Goal: Task Accomplishment & Management: Use online tool/utility

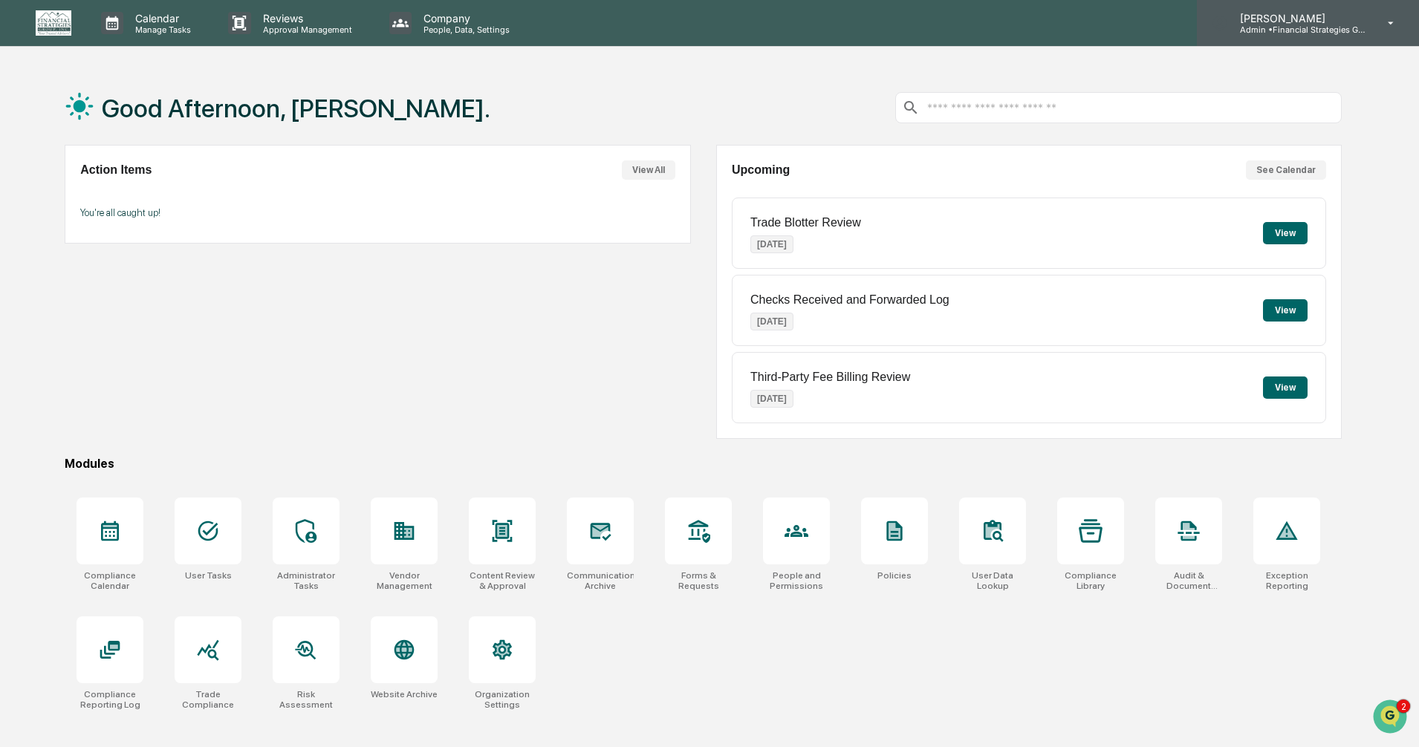
click at [1325, 1] on div "[PERSON_NAME] Admin • Financial Strategies Group (FSG)" at bounding box center [1308, 23] width 222 height 46
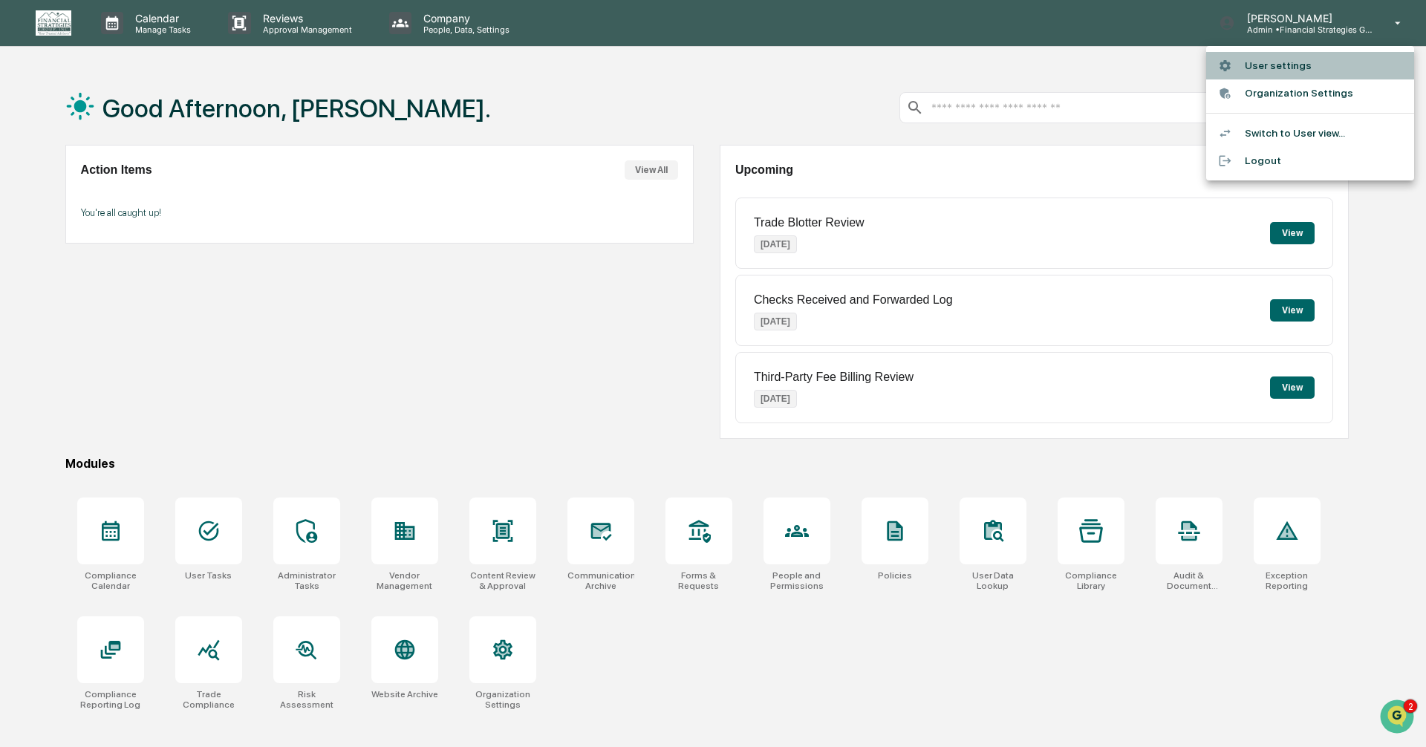
click at [1275, 61] on li "User settings" at bounding box center [1310, 65] width 208 height 27
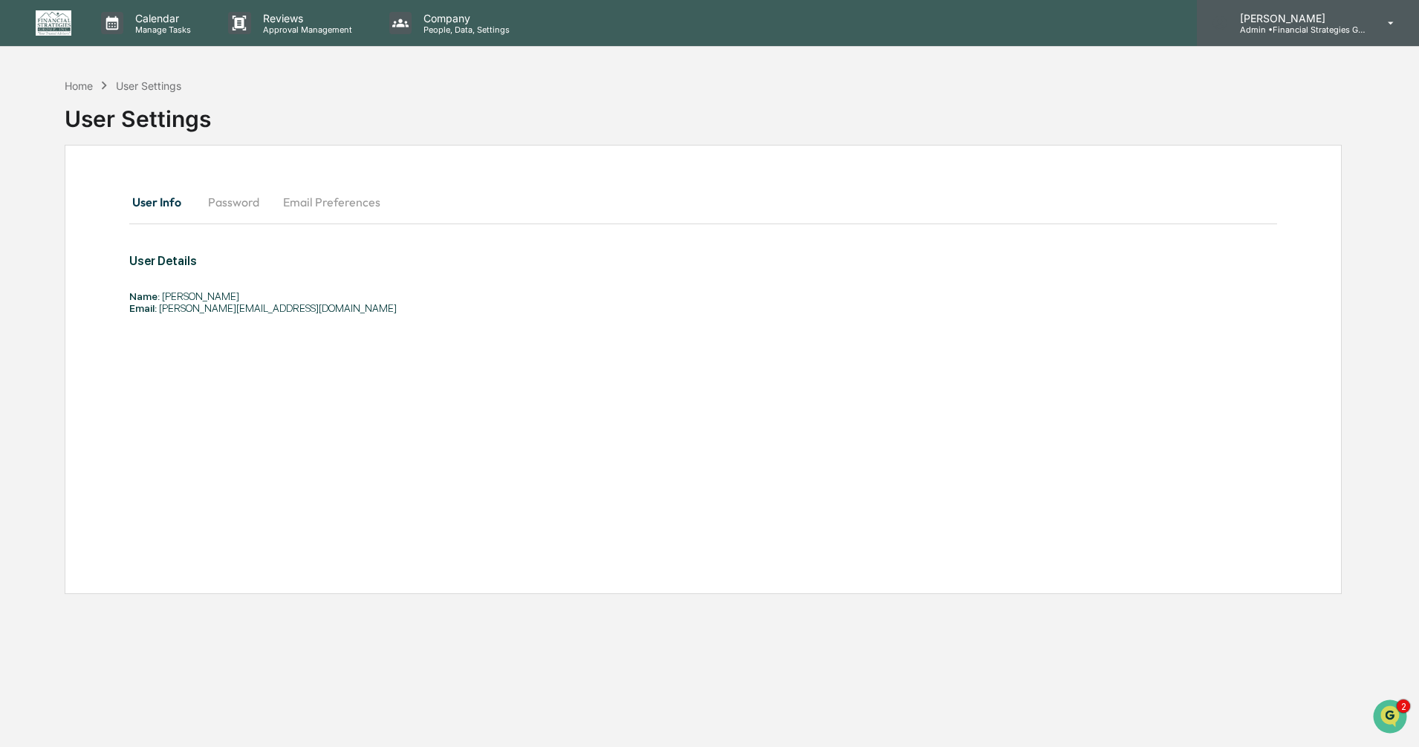
click at [1289, 38] on div "[PERSON_NAME] Admin • Financial Strategies Group (FSG)" at bounding box center [1308, 23] width 222 height 46
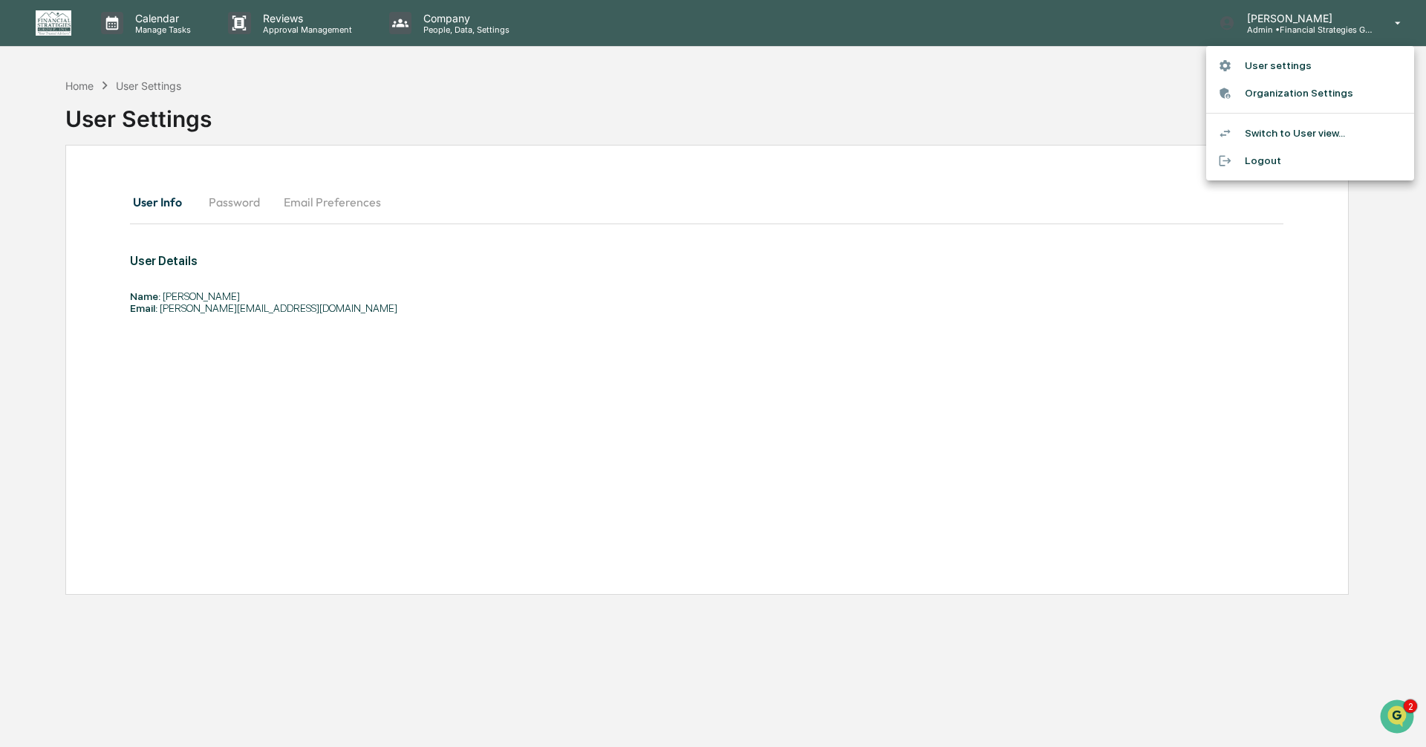
click at [1270, 130] on li "Switch to User view..." at bounding box center [1310, 133] width 208 height 27
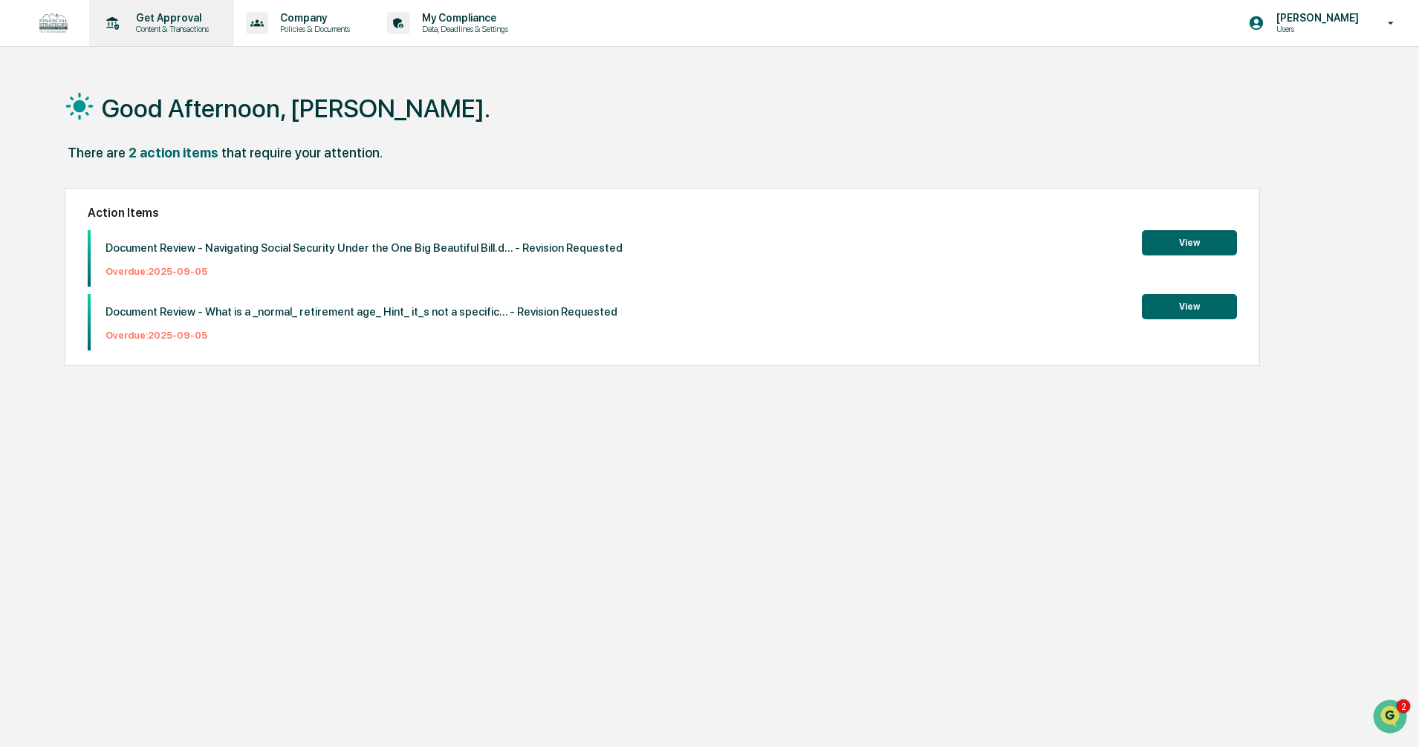
click at [163, 20] on p "Get Approval" at bounding box center [170, 18] width 92 height 12
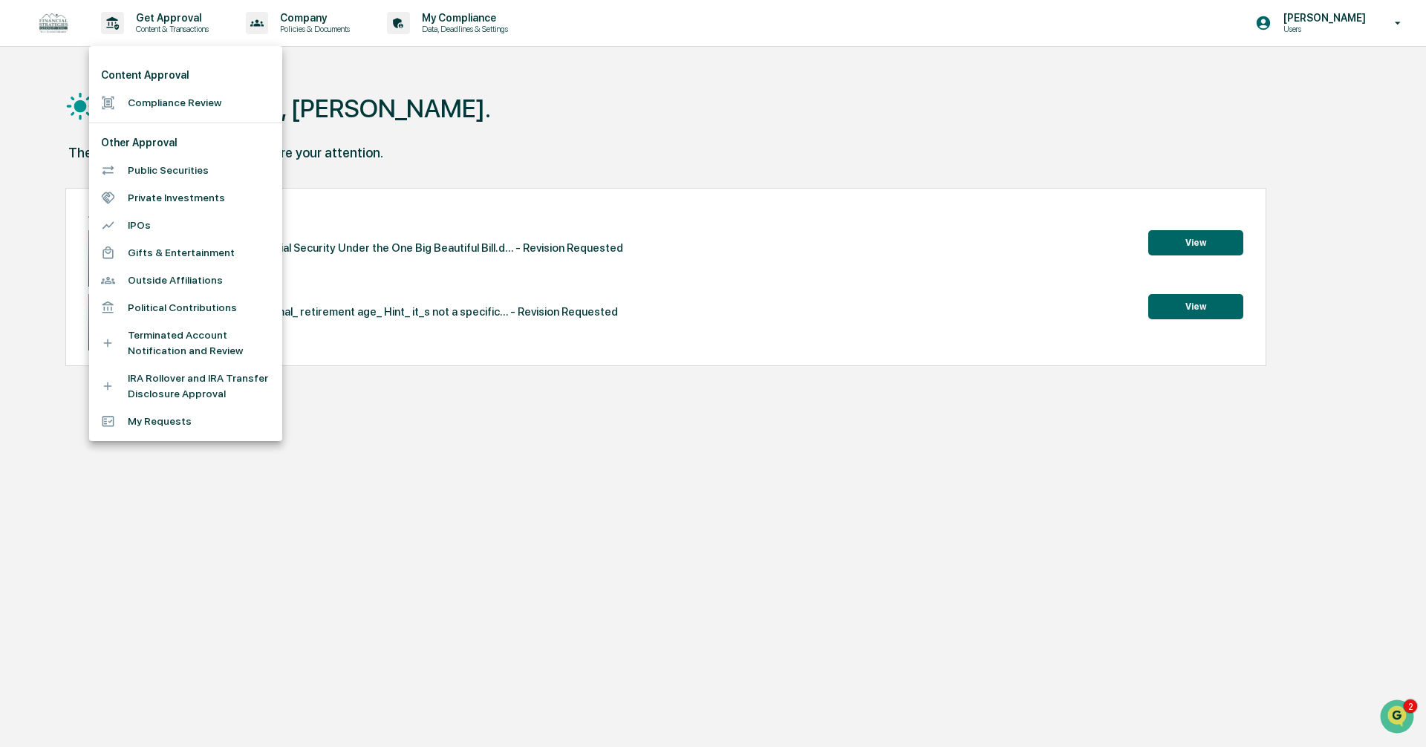
click at [177, 103] on li "Compliance Review" at bounding box center [185, 102] width 193 height 27
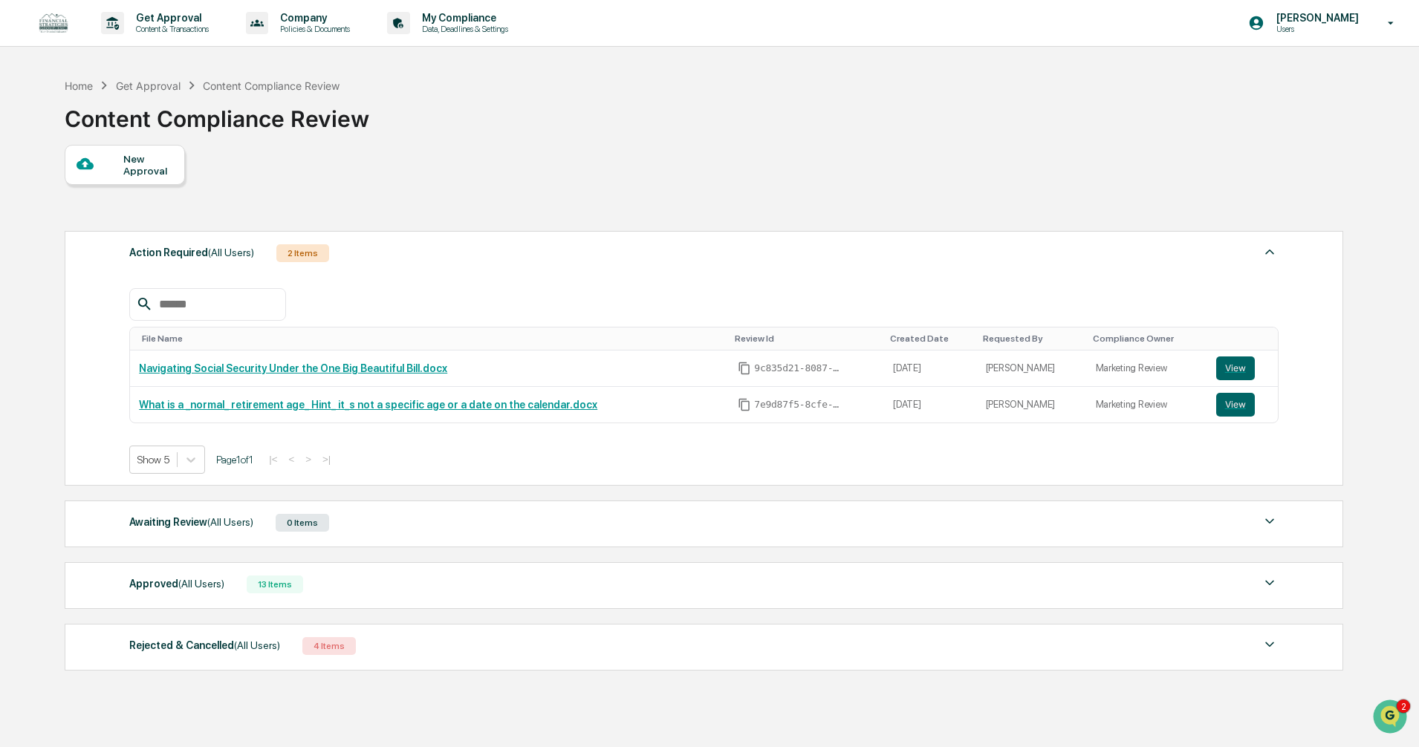
click at [182, 172] on div "New Approval" at bounding box center [125, 165] width 120 height 40
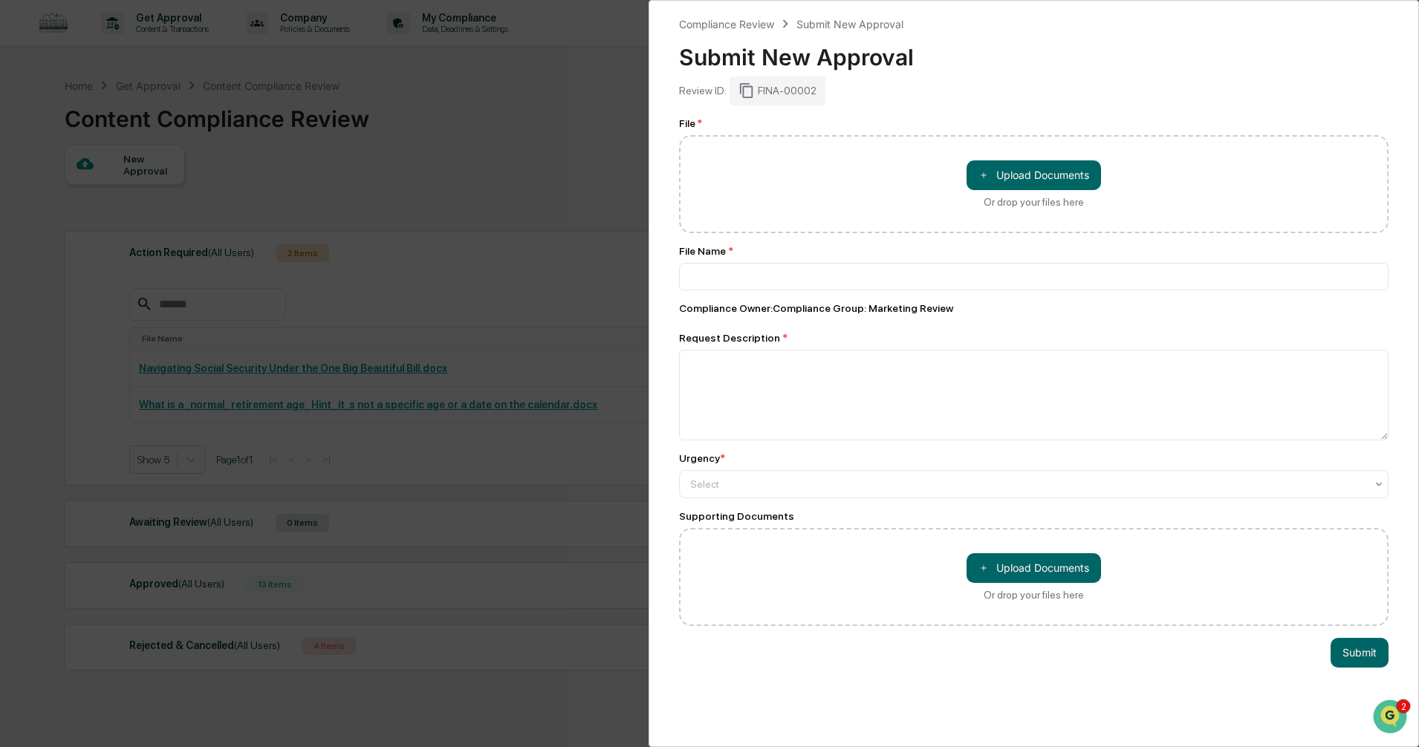
click at [578, 151] on div "Compliance Review Submit New Approval Submit New Approval Review ID: FINA-00002…" at bounding box center [709, 373] width 1419 height 747
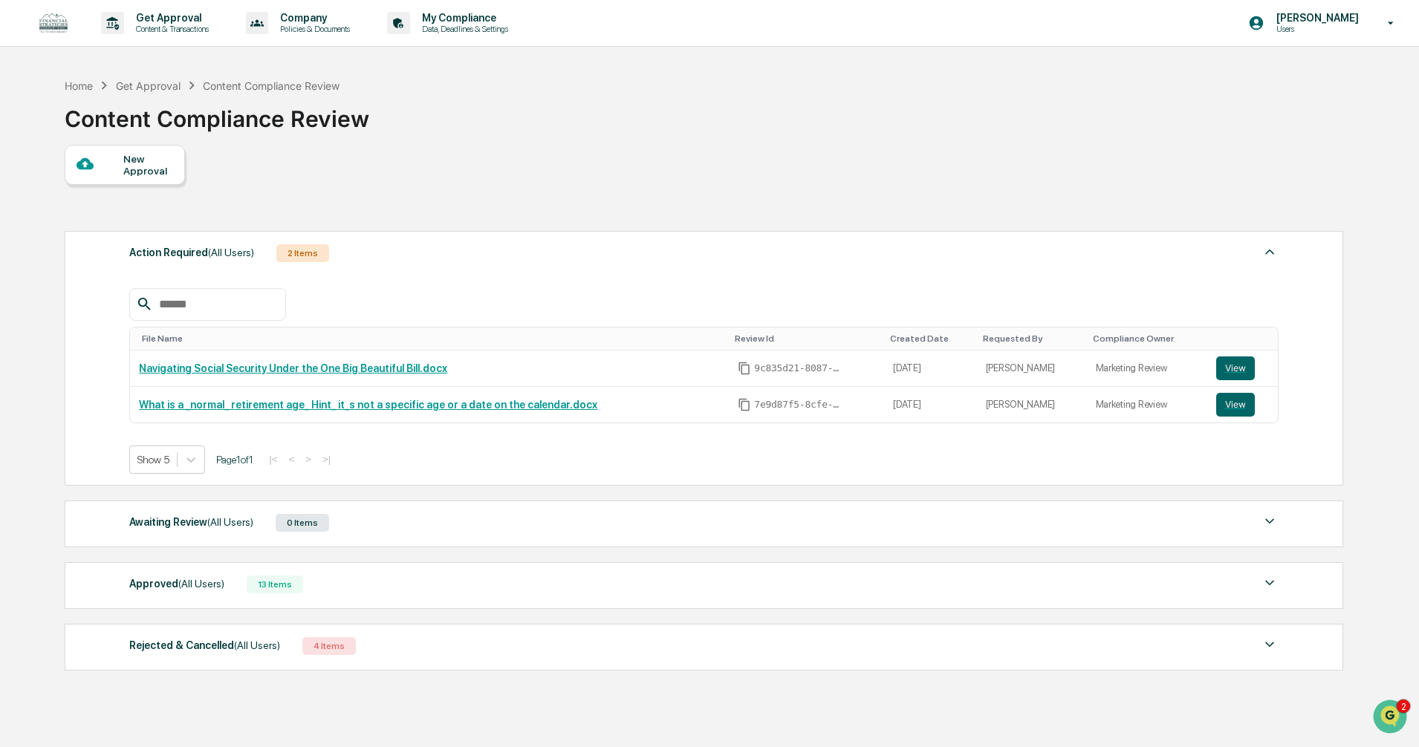
click at [1269, 251] on img at bounding box center [1270, 252] width 18 height 18
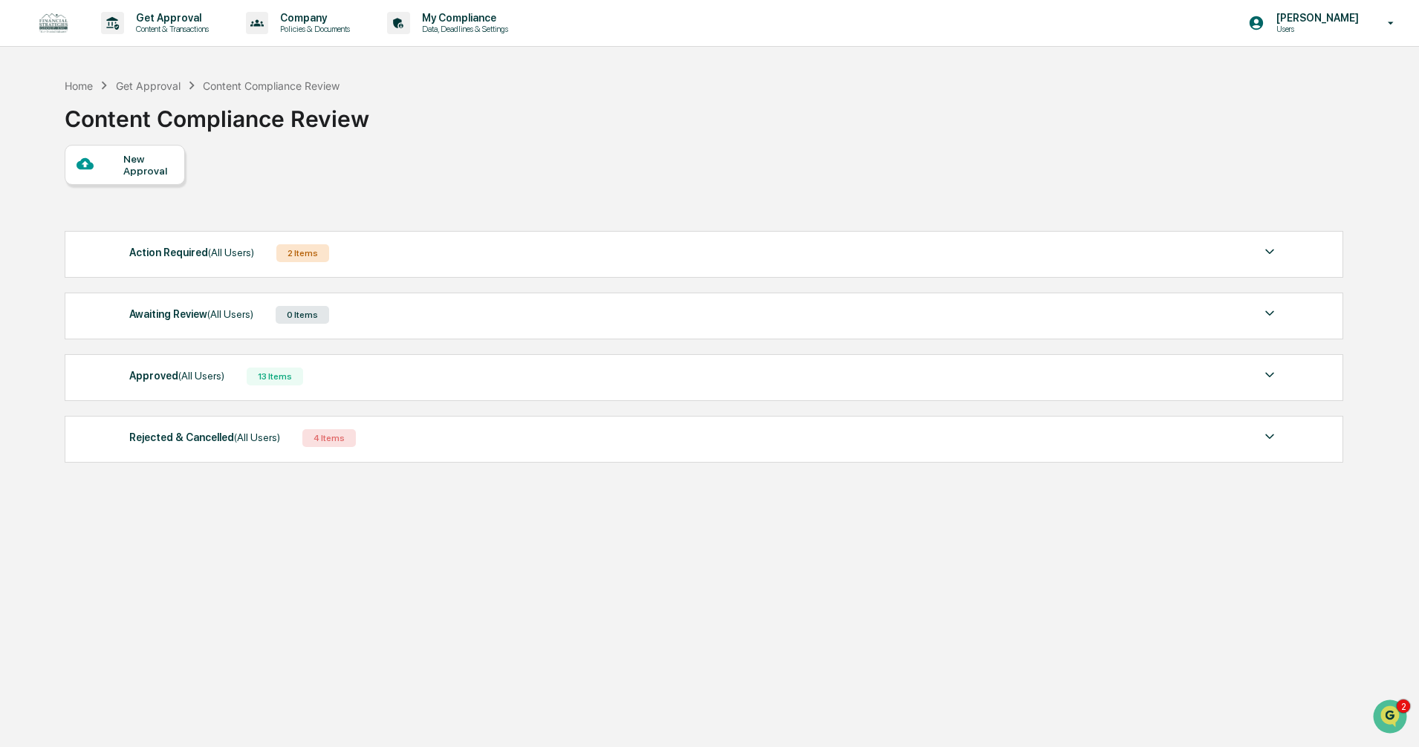
click at [1272, 253] on img at bounding box center [1270, 252] width 18 height 18
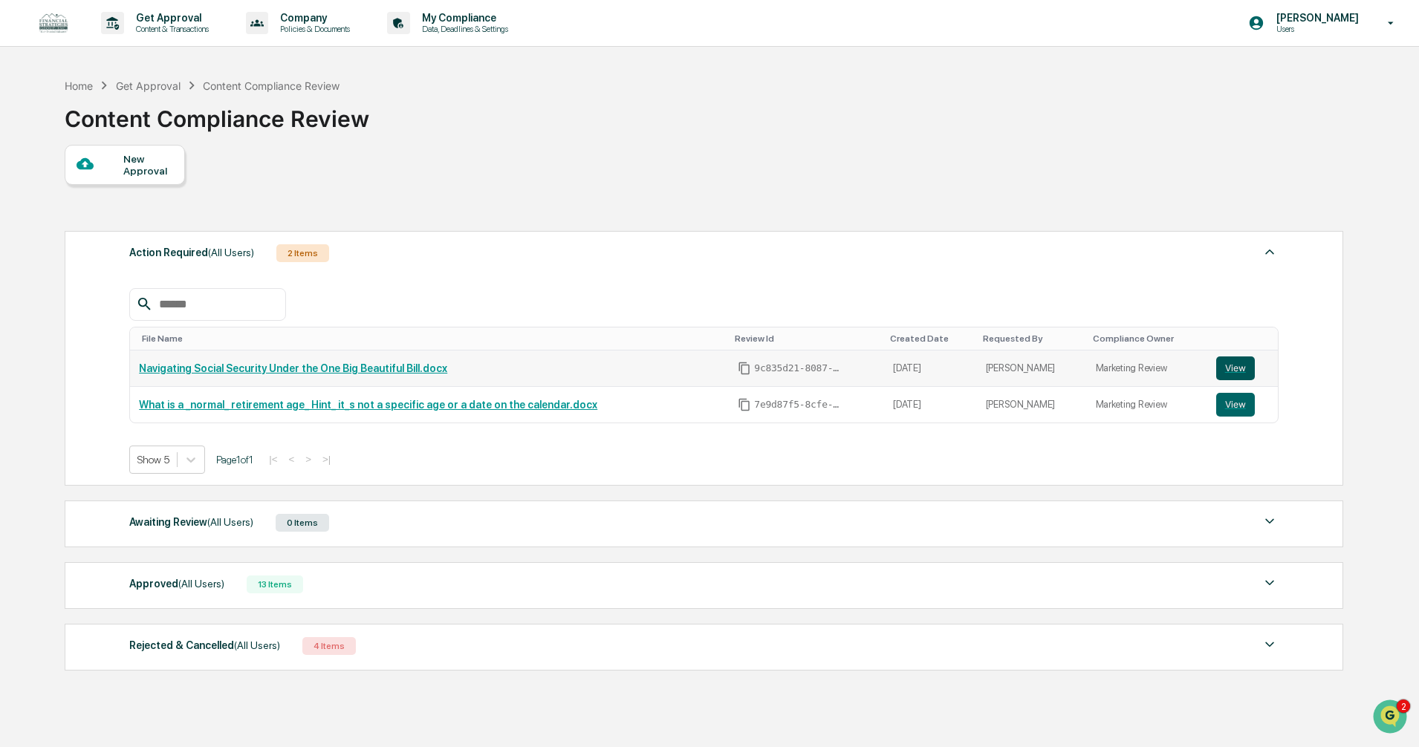
click at [1238, 369] on button "View" at bounding box center [1235, 369] width 39 height 24
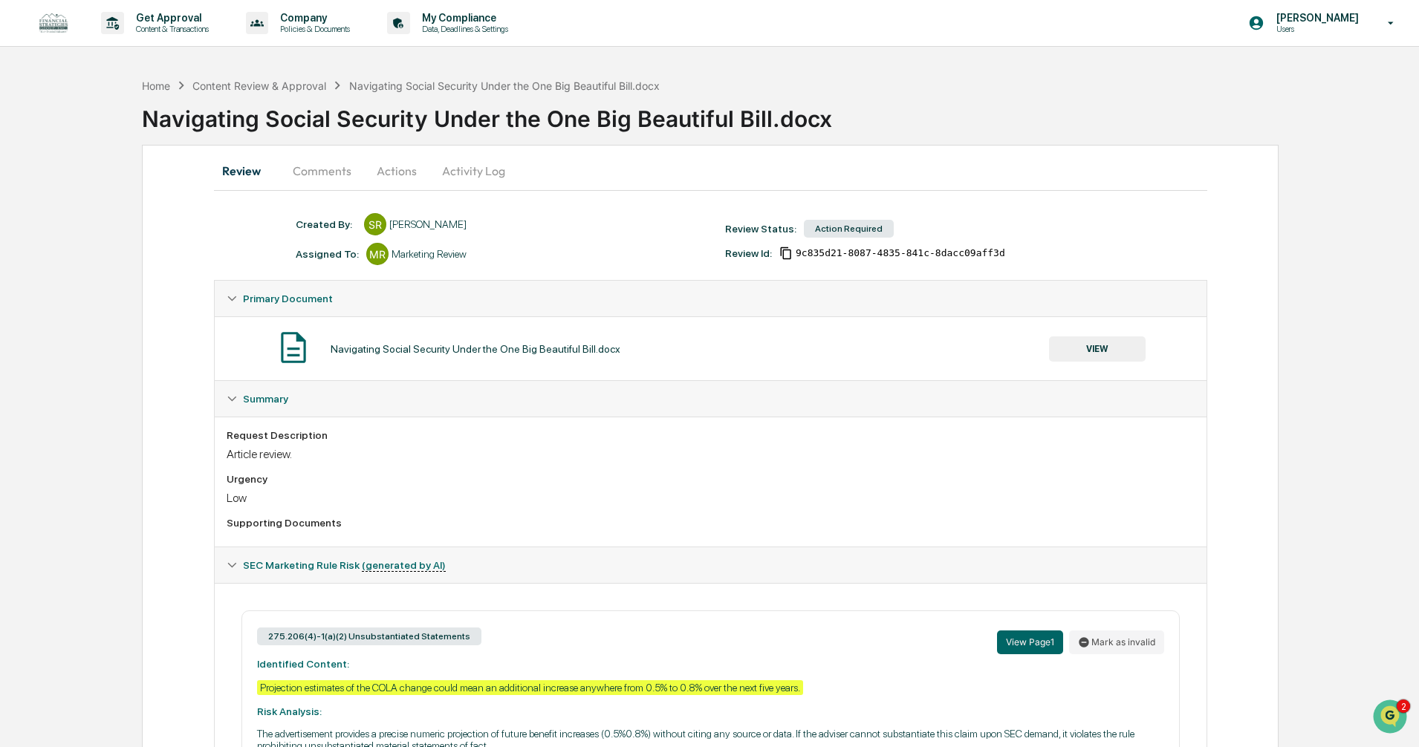
click at [333, 175] on button "Comments" at bounding box center [322, 171] width 82 height 36
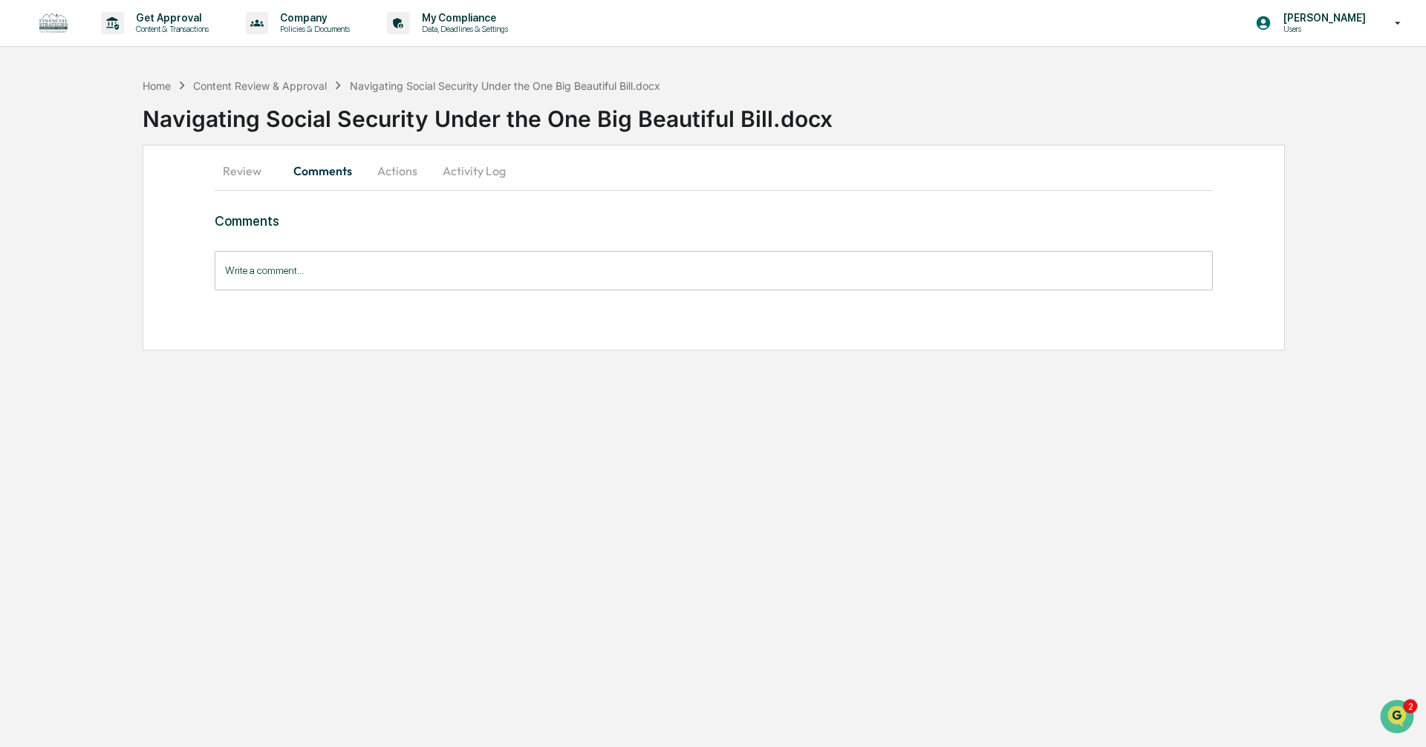
click at [391, 175] on button "Actions" at bounding box center [397, 171] width 67 height 36
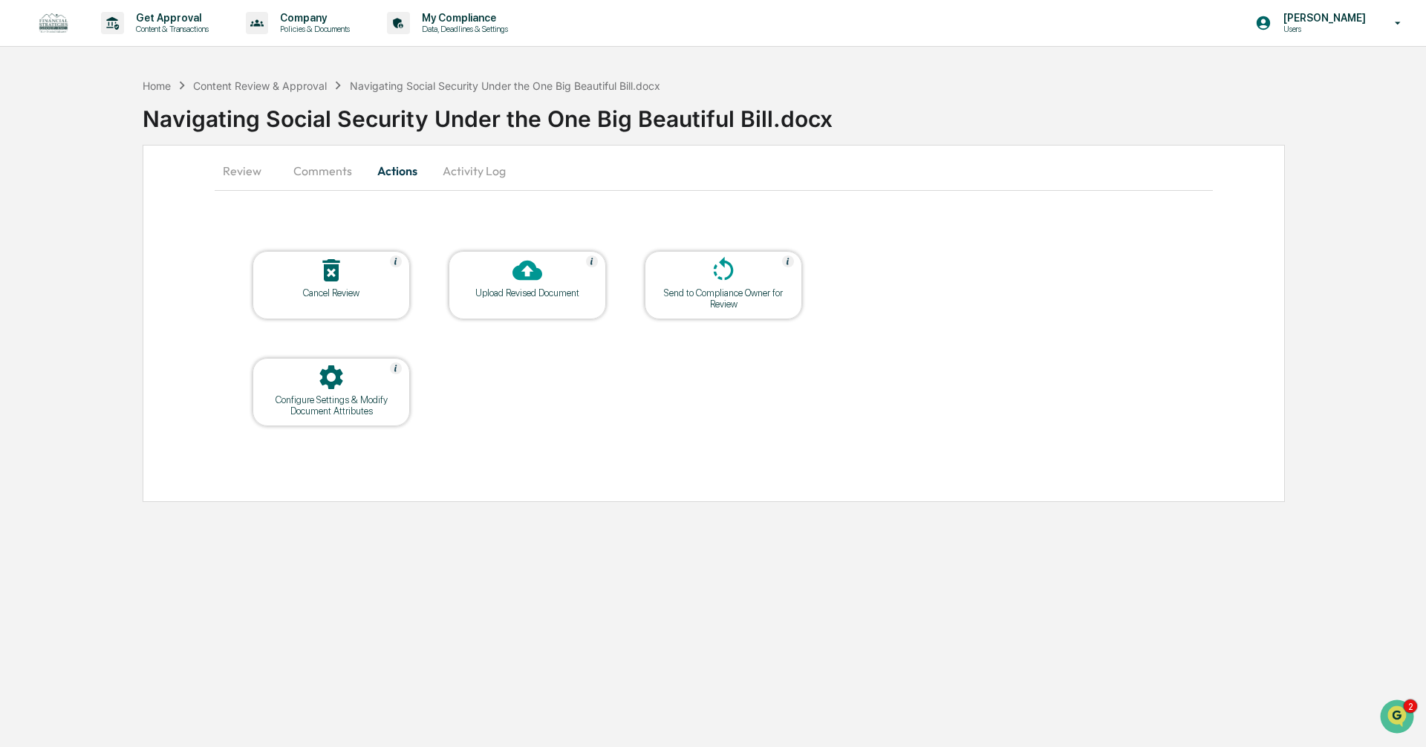
click at [554, 297] on div "Upload Revised Document" at bounding box center [528, 292] width 134 height 11
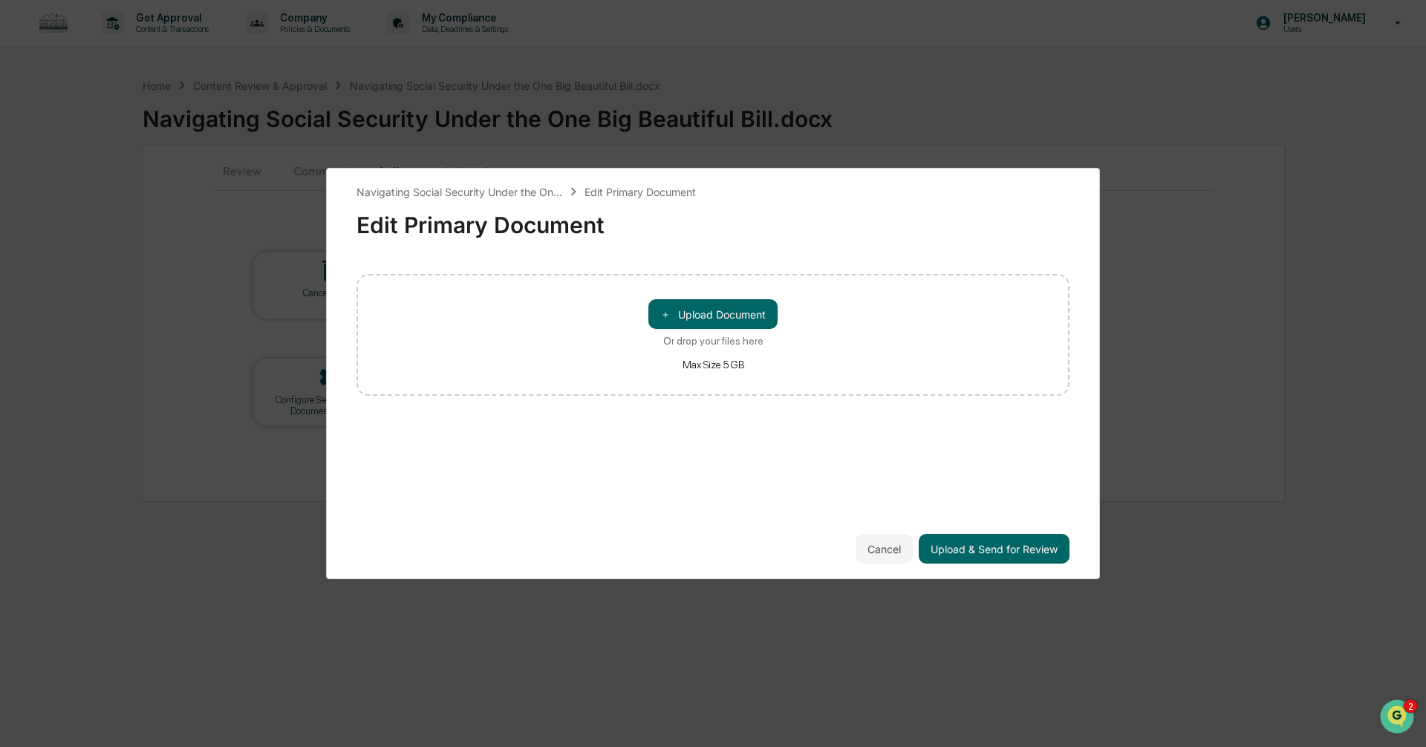
click at [871, 545] on button "Cancel" at bounding box center [884, 549] width 57 height 30
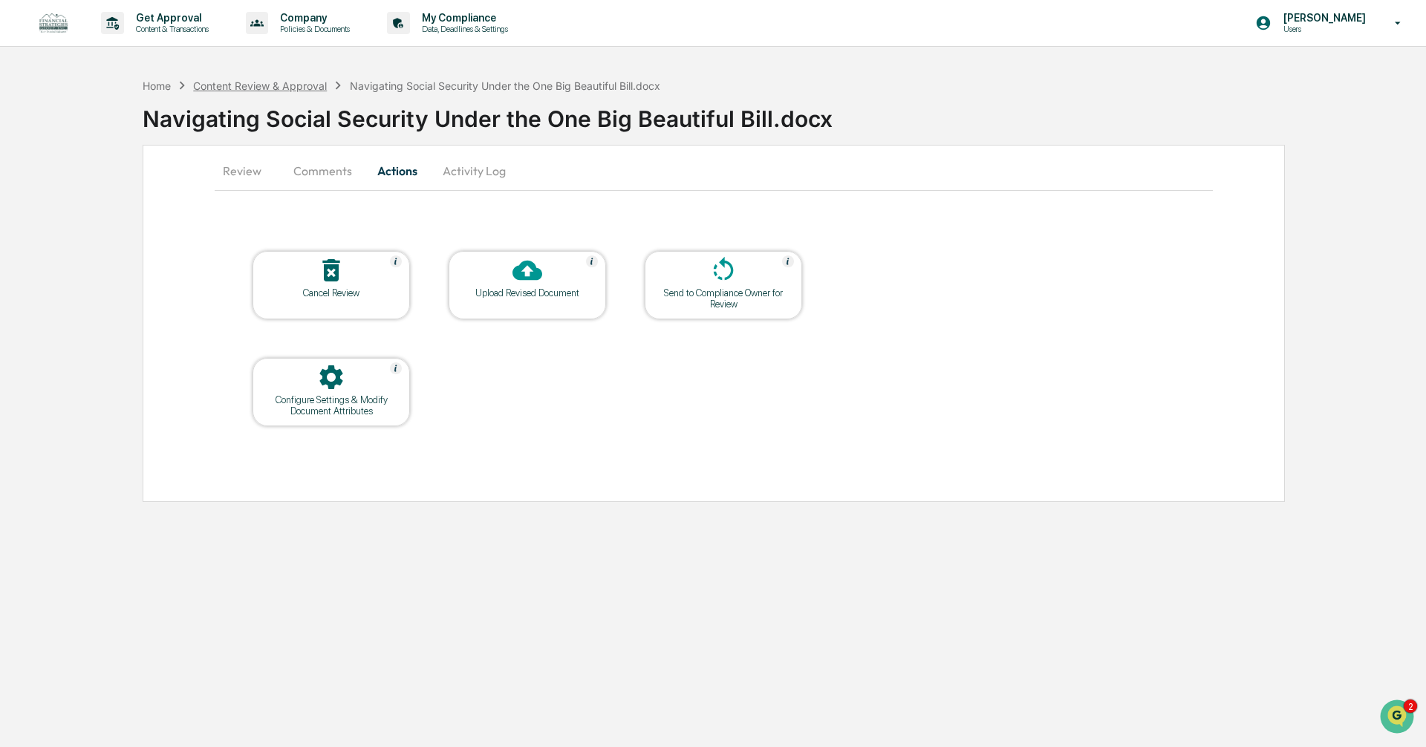
click at [263, 85] on div "Content Review & Approval" at bounding box center [260, 85] width 134 height 13
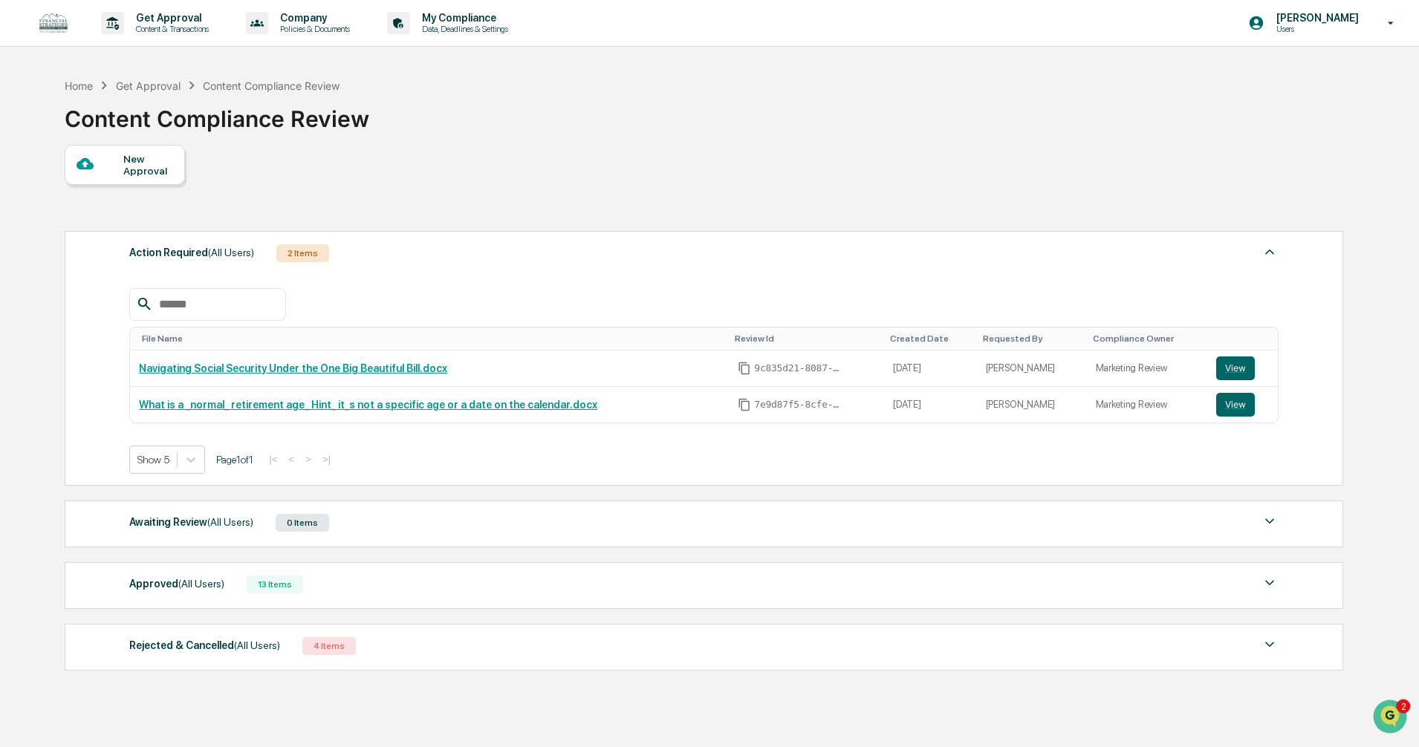
click at [1266, 251] on img at bounding box center [1270, 252] width 18 height 18
